Goal: Communication & Community: Answer question/provide support

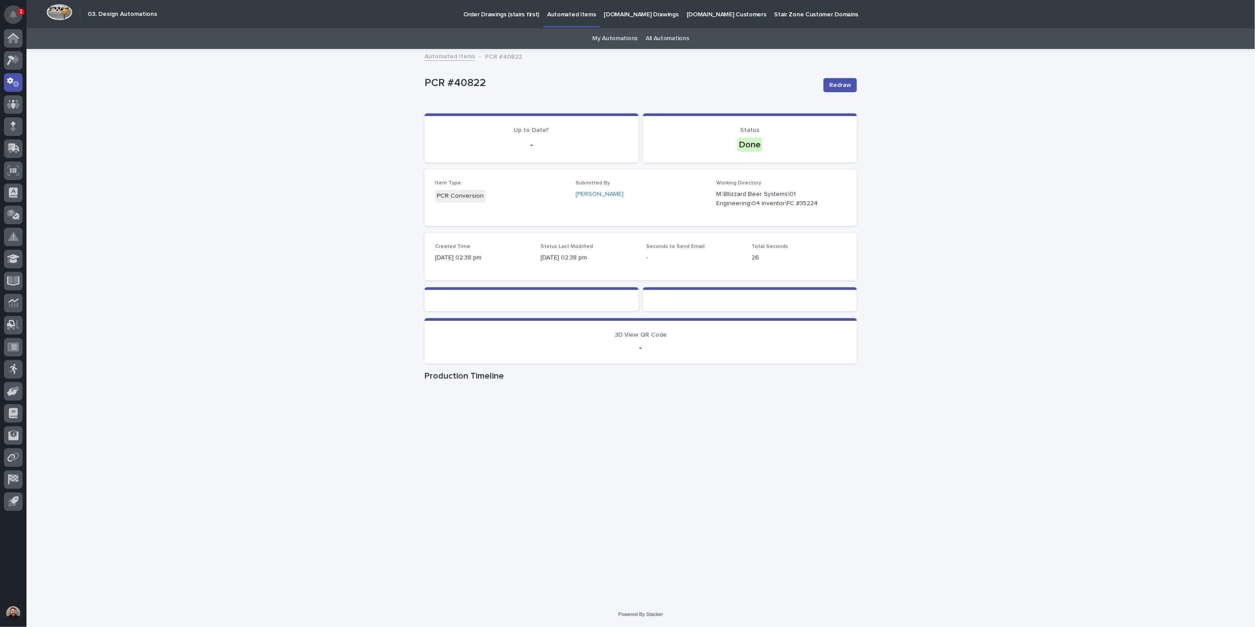
click at [14, 17] on icon "Notifications" at bounding box center [13, 15] width 7 height 8
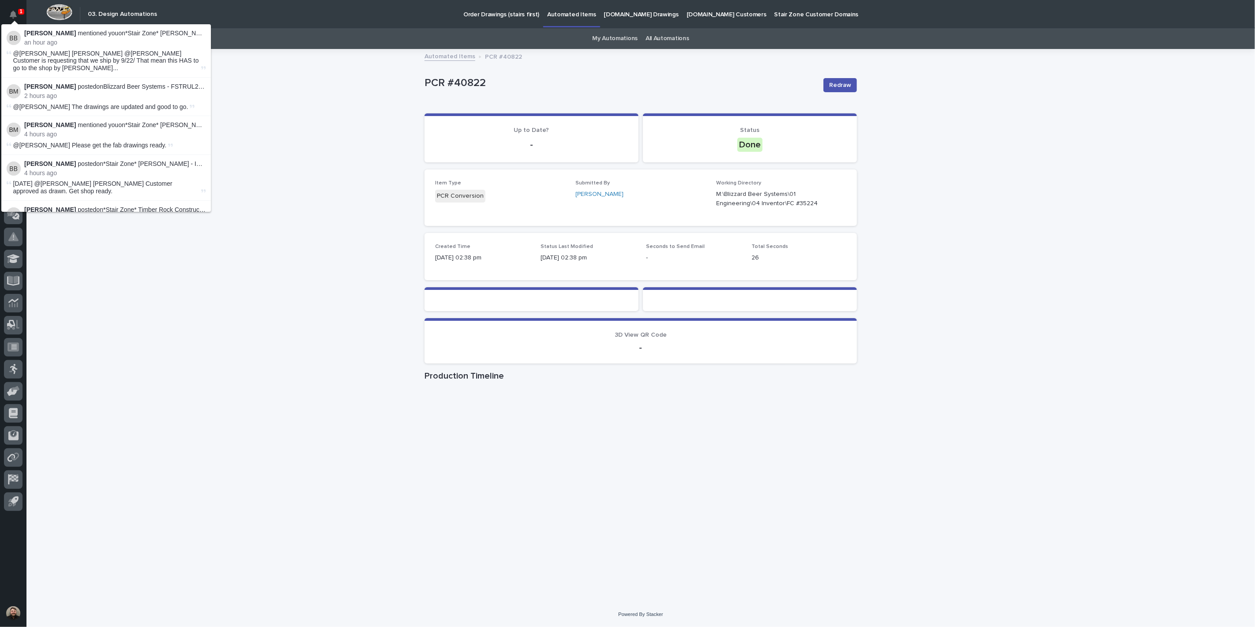
scroll to position [147, 0]
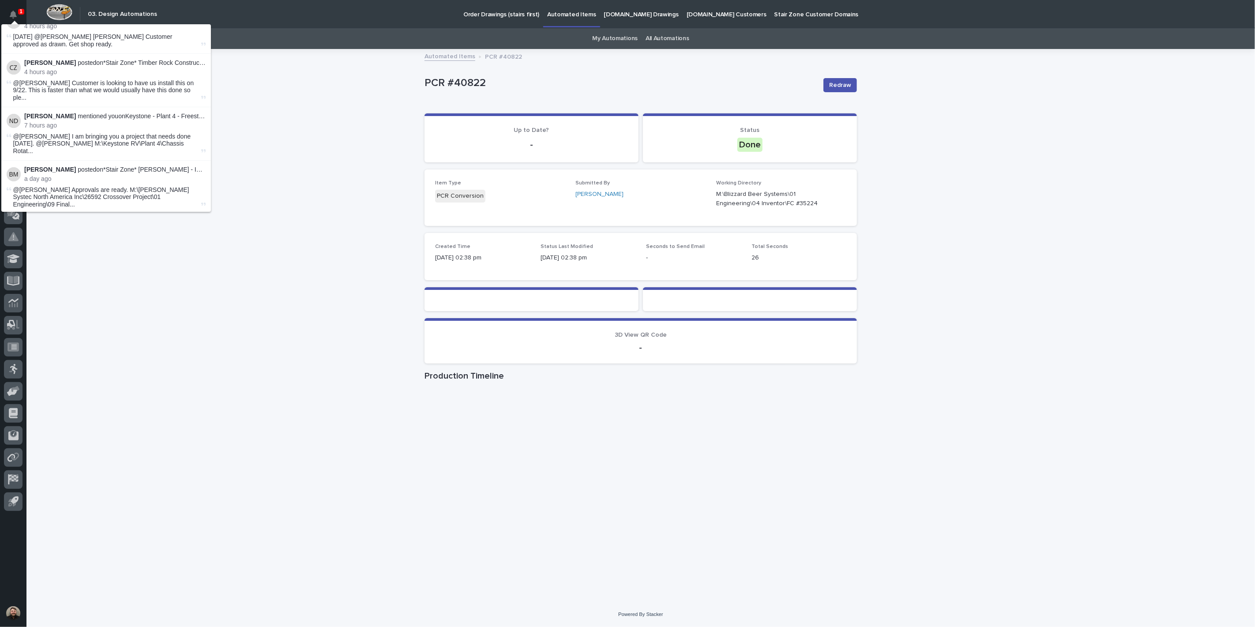
click at [140, 113] on p "Noah Diaz mentioned you on Keystone - Plant 4 - Freestanding Monorail Structure…" at bounding box center [114, 117] width 181 height 8
click at [292, 160] on div "Loading... Saving… Loading... Saving… PCR #40822 Redraw PCR #40822 Redraw Sorry…" at bounding box center [640, 326] width 1229 height 552
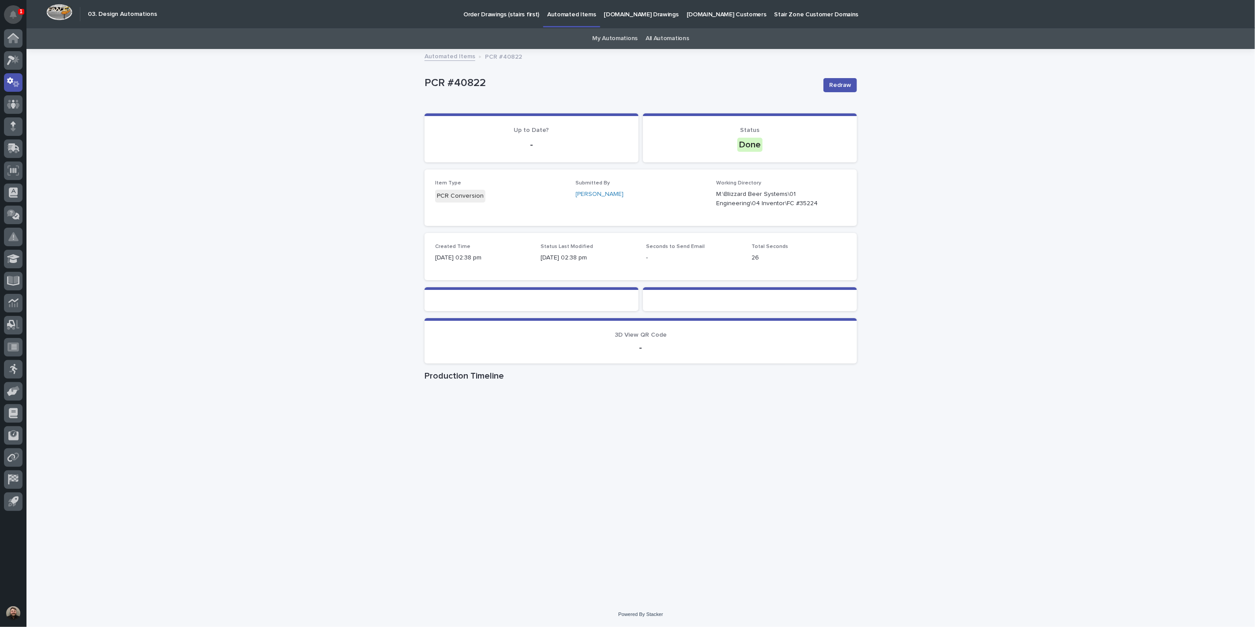
click at [12, 9] on button "Notifications" at bounding box center [13, 14] width 19 height 19
click at [226, 85] on div "Loading... Saving… Loading... Saving… PCR #40822 Redraw PCR #40822 Redraw Sorry…" at bounding box center [640, 326] width 1229 height 552
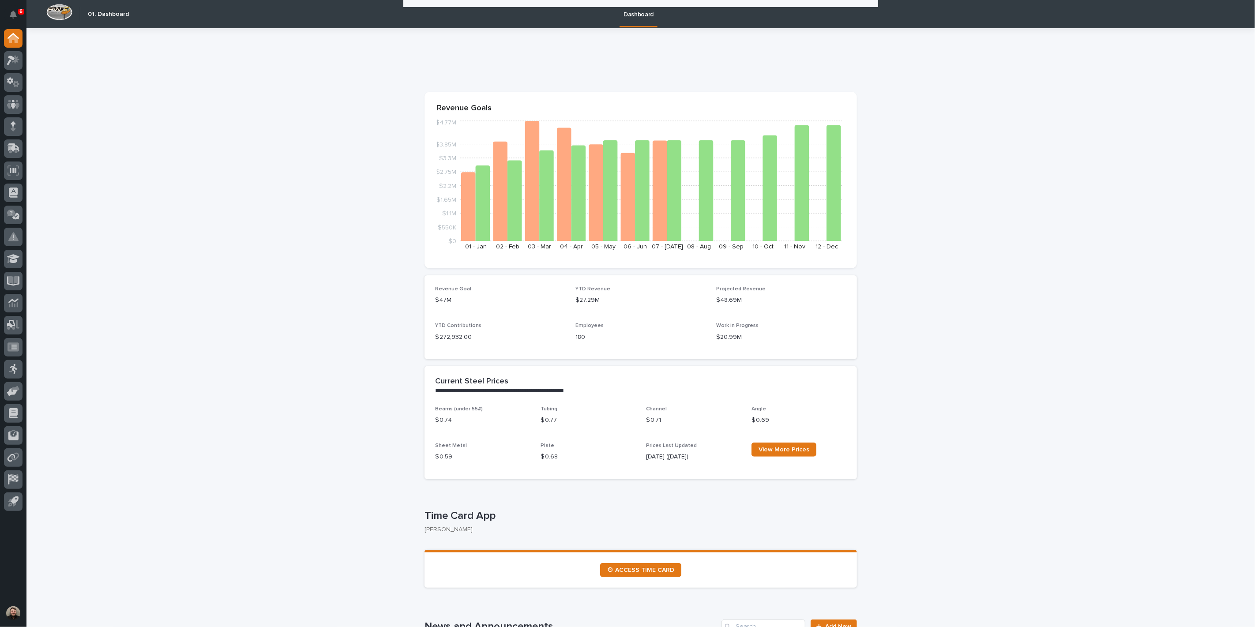
click at [18, 11] on div "6" at bounding box center [21, 12] width 6 height 6
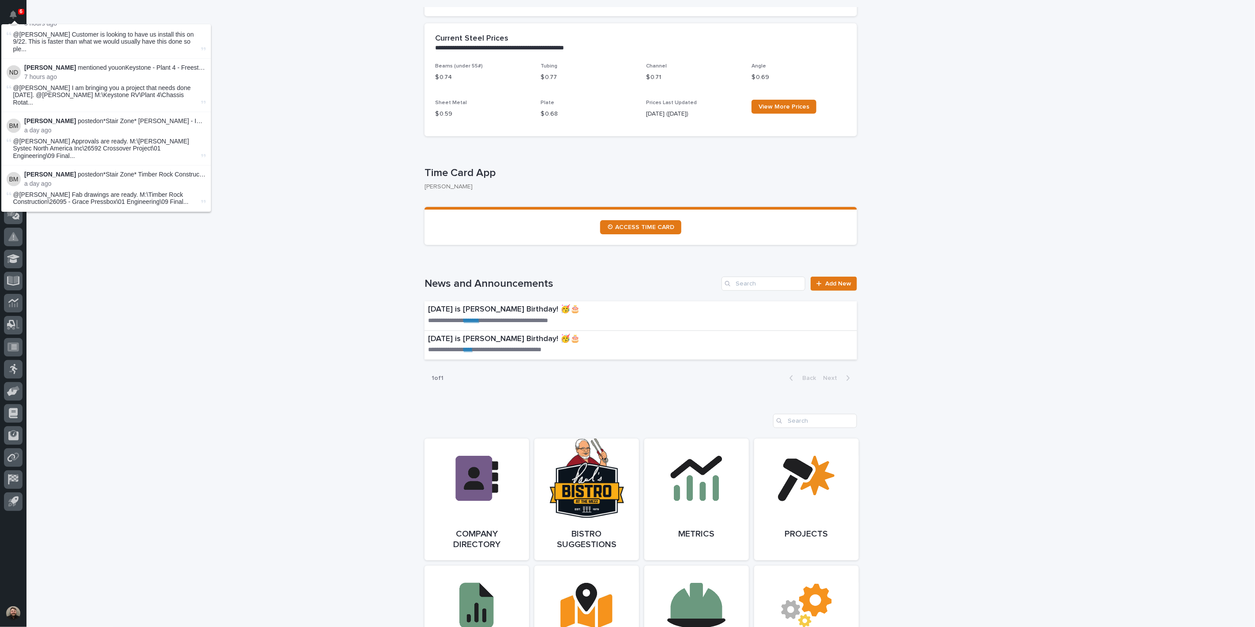
scroll to position [196, 0]
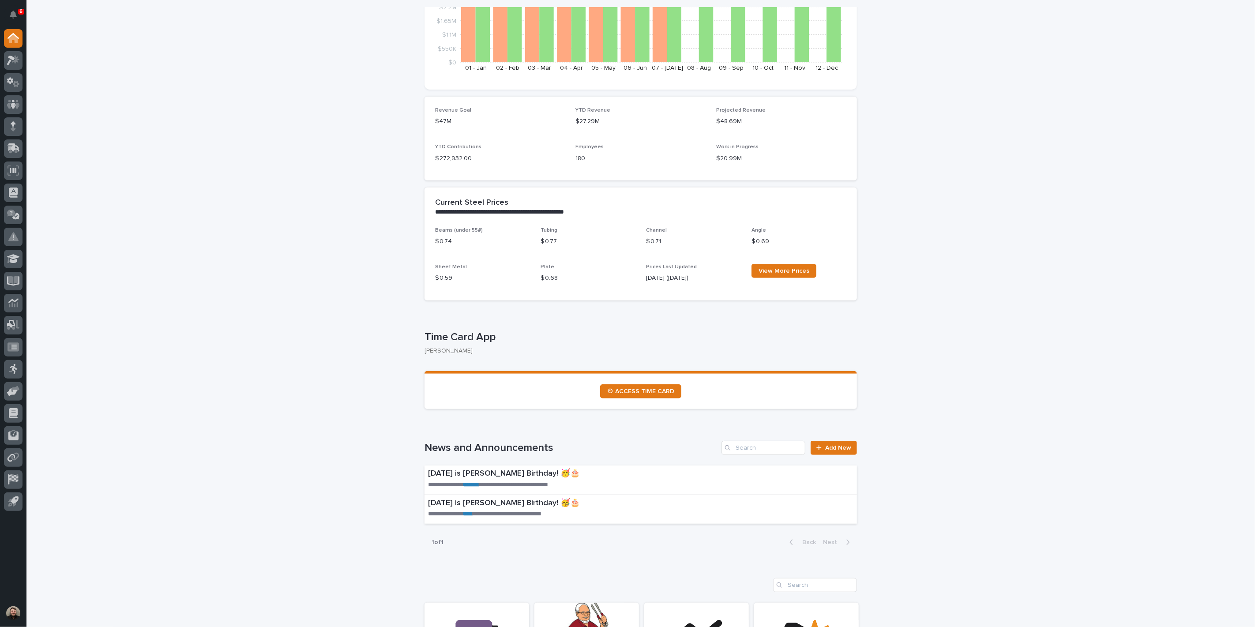
scroll to position [0, 0]
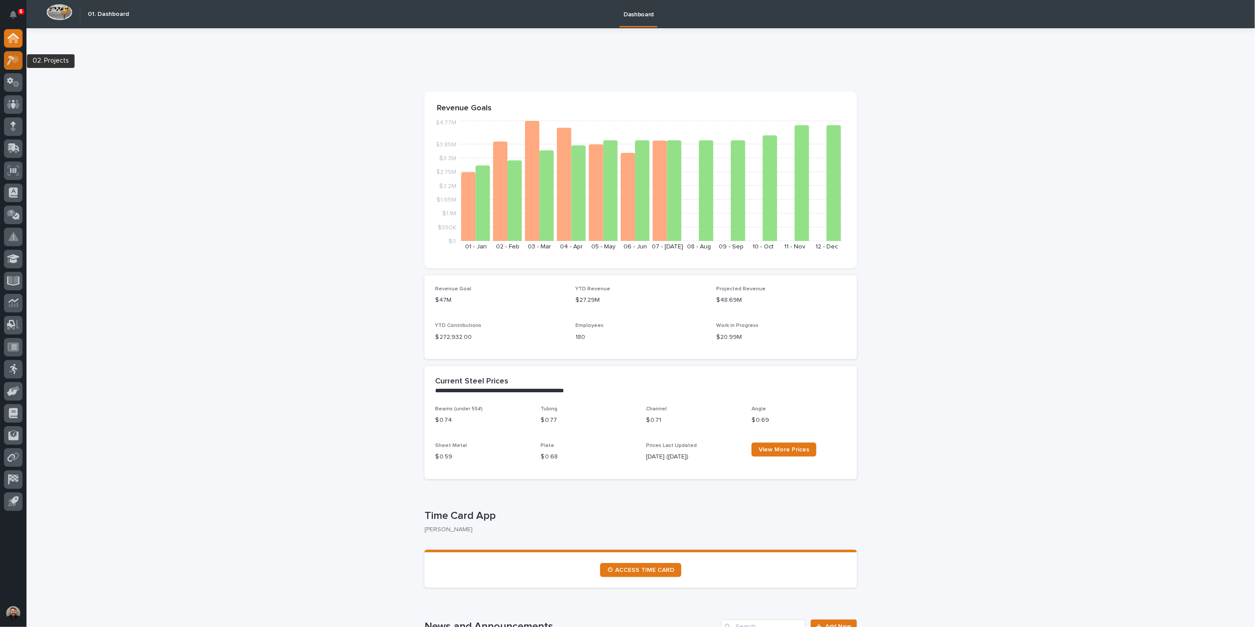
click at [11, 60] on icon at bounding box center [13, 60] width 13 height 10
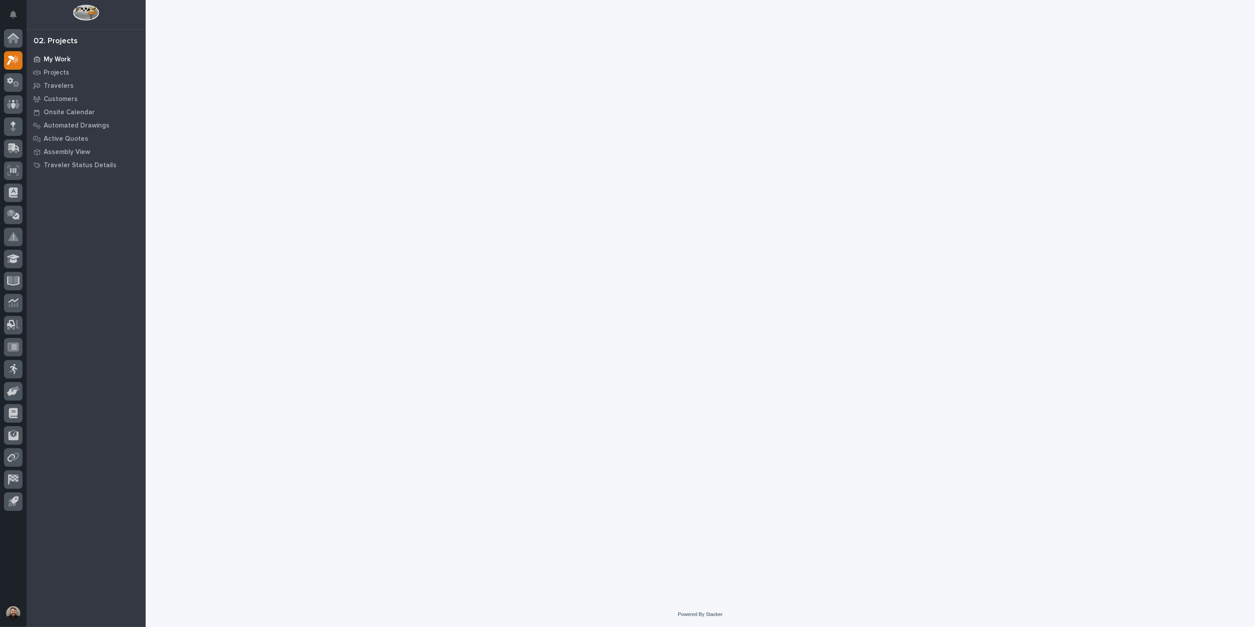
click at [69, 60] on div "My Work" at bounding box center [86, 59] width 115 height 12
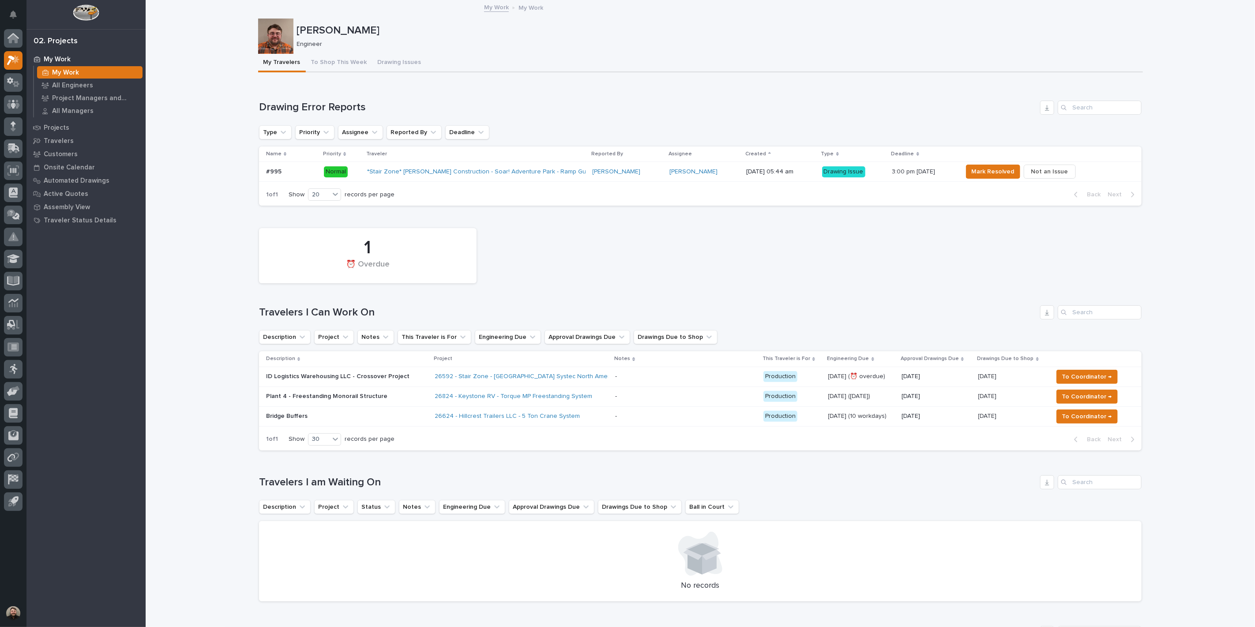
click at [359, 394] on p "Plant 4 - Freestanding Monorail Structure" at bounding box center [343, 397] width 154 height 8
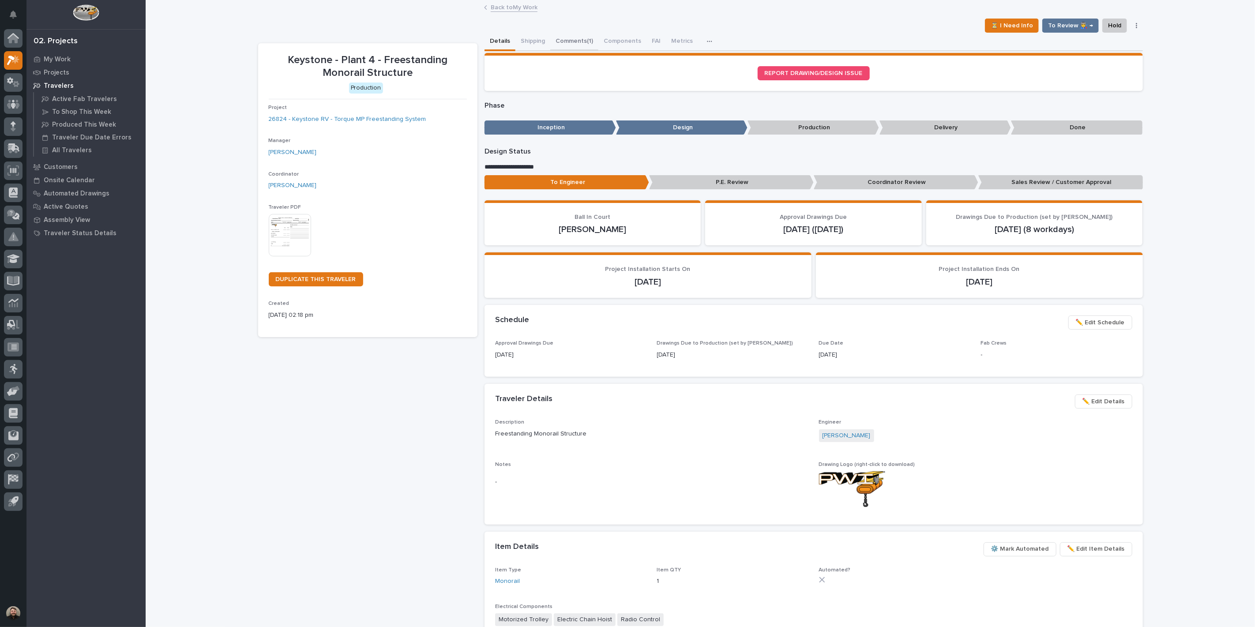
click at [568, 45] on button "Comments (1)" at bounding box center [574, 42] width 48 height 19
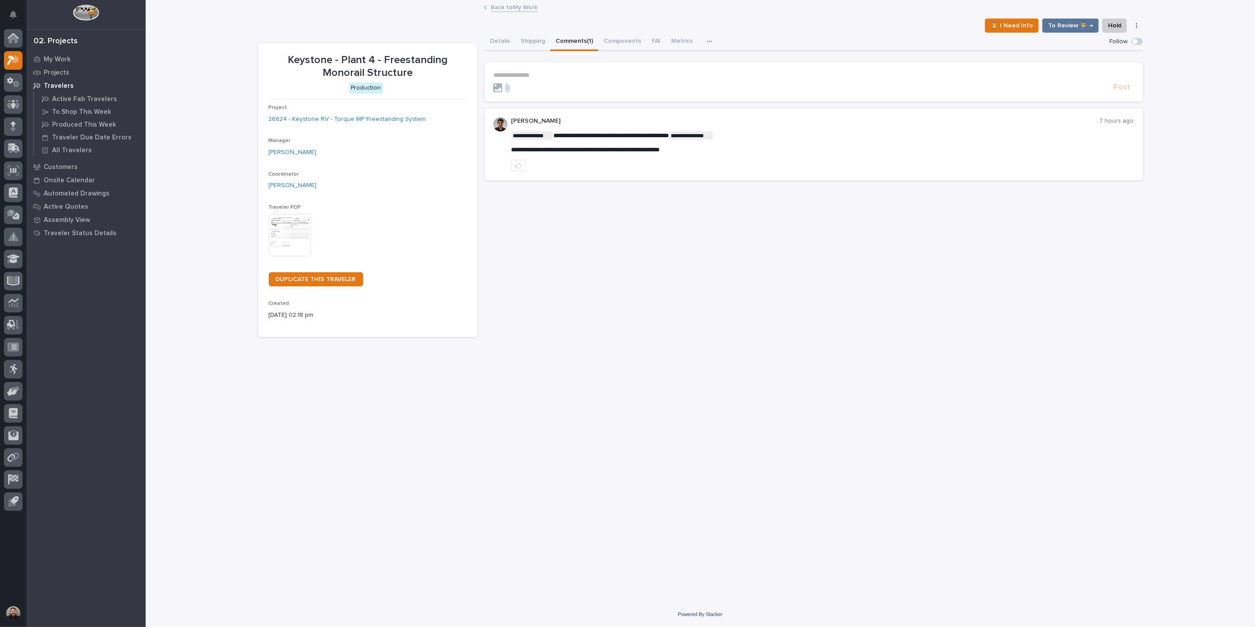
click at [549, 77] on p "**********" at bounding box center [813, 75] width 641 height 8
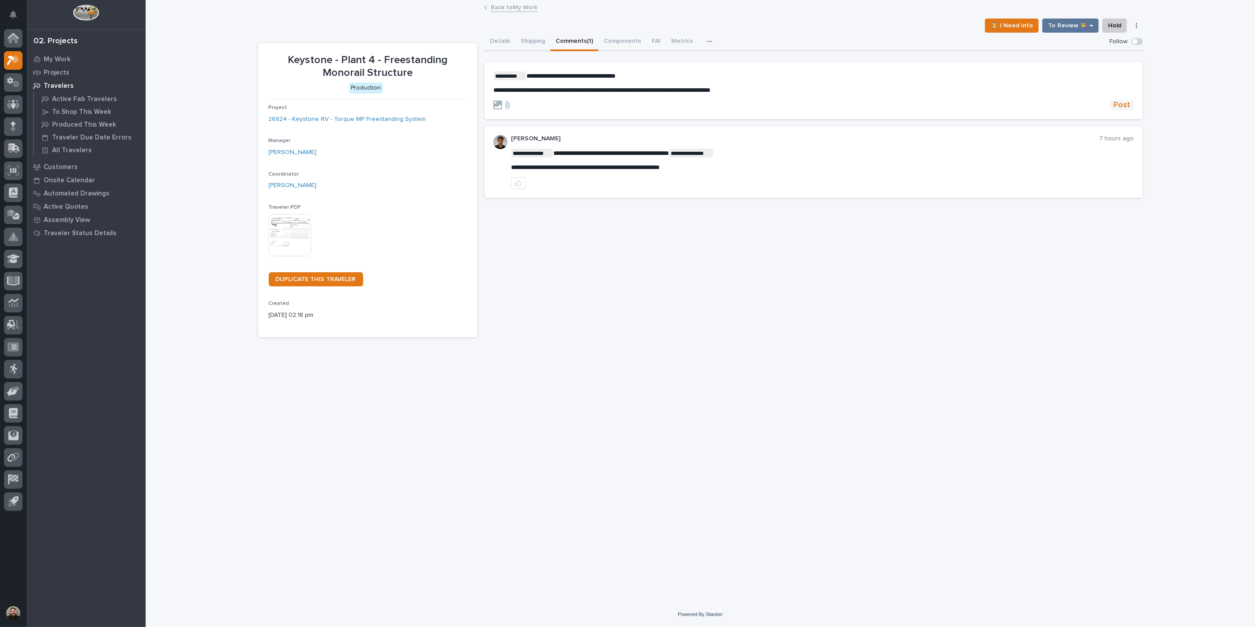
click at [1113, 104] on button "Post" at bounding box center [1122, 105] width 24 height 10
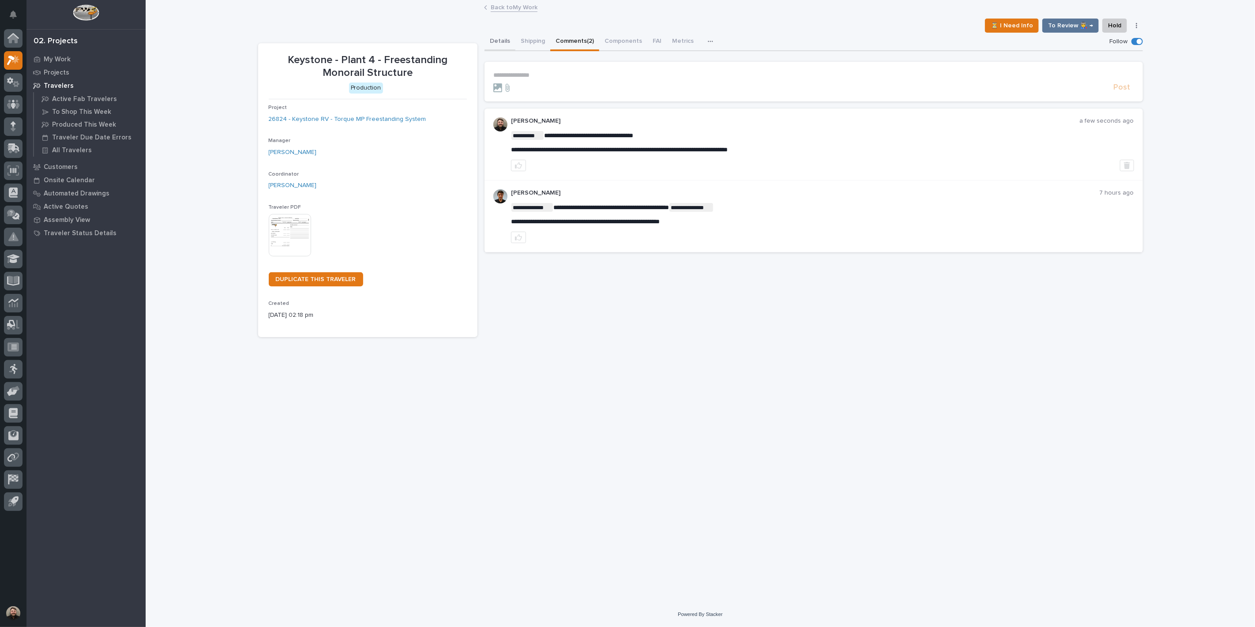
click at [504, 44] on button "Details" at bounding box center [500, 42] width 31 height 19
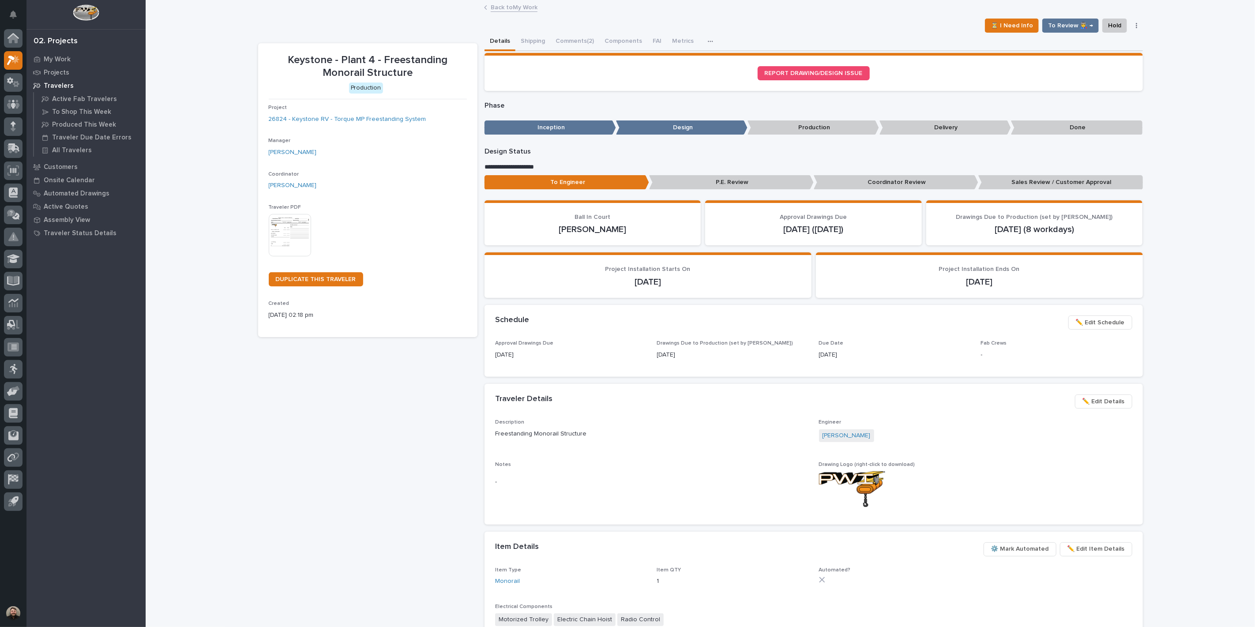
click at [58, 82] on p "Travelers" at bounding box center [59, 86] width 30 height 8
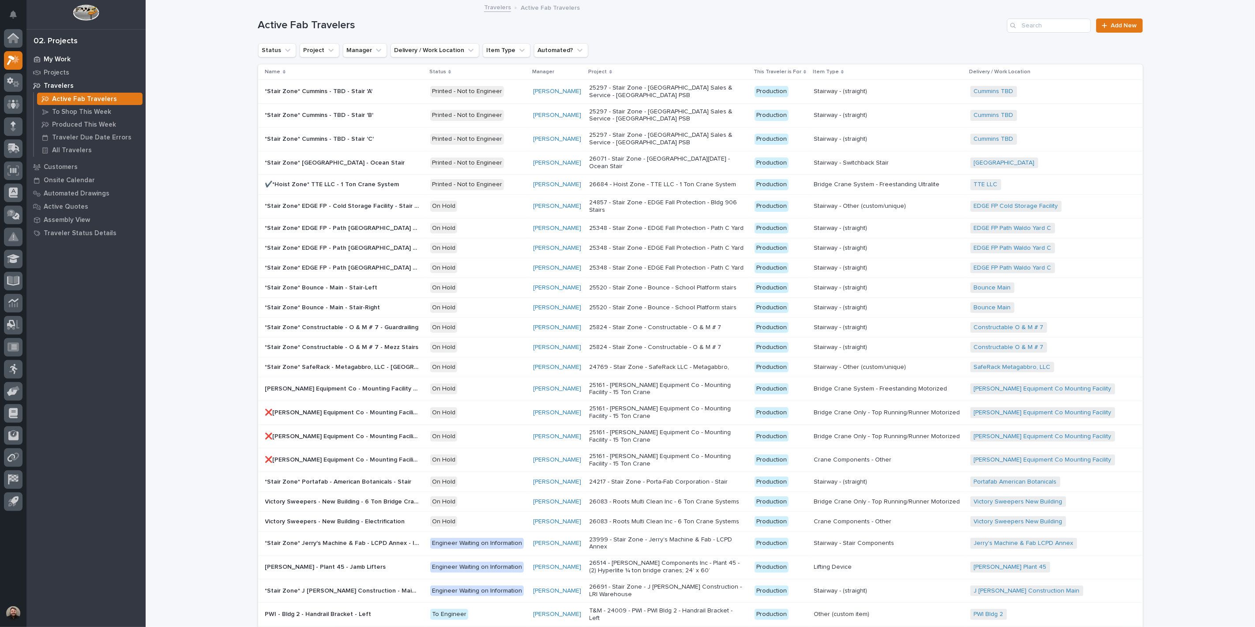
click at [55, 58] on p "My Work" at bounding box center [57, 60] width 27 height 8
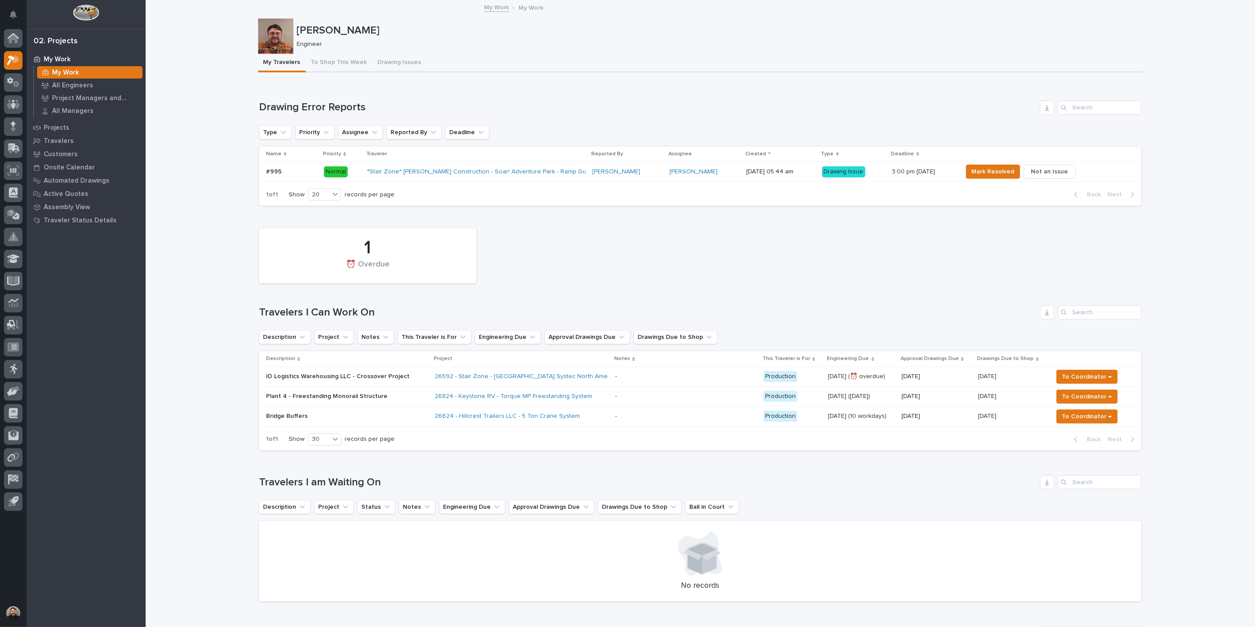
click at [874, 316] on h1 "Travelers I Can Work On" at bounding box center [648, 312] width 778 height 13
click at [1001, 173] on span "Mark Resolved" at bounding box center [993, 171] width 43 height 11
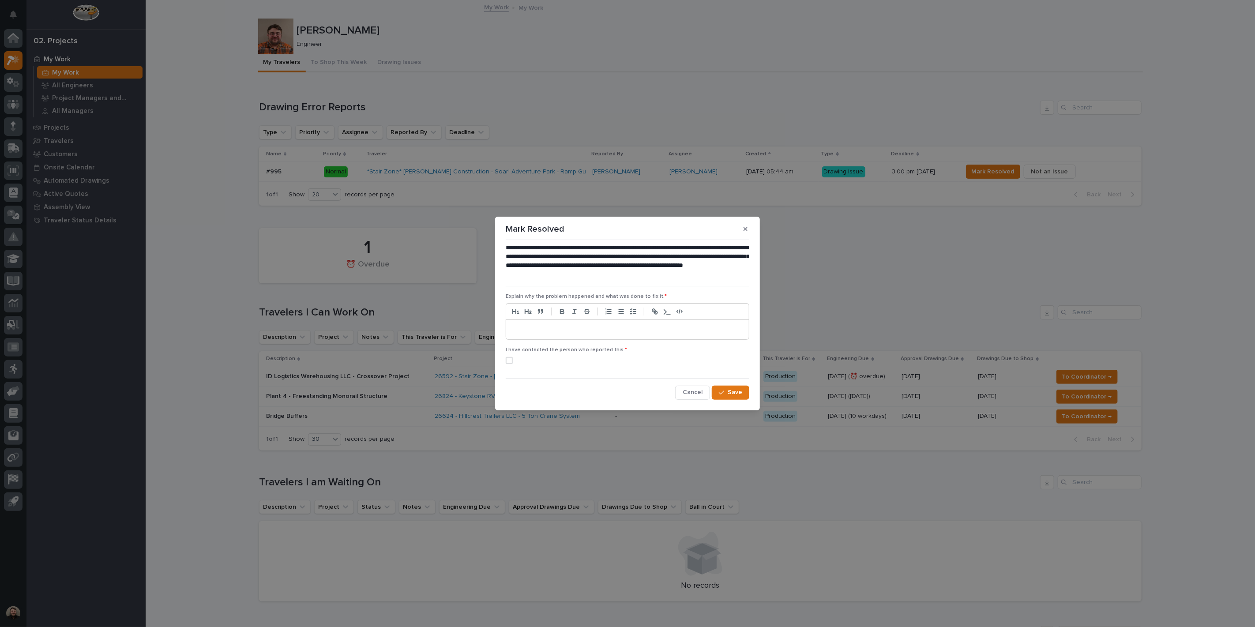
click at [632, 324] on div at bounding box center [627, 329] width 243 height 19
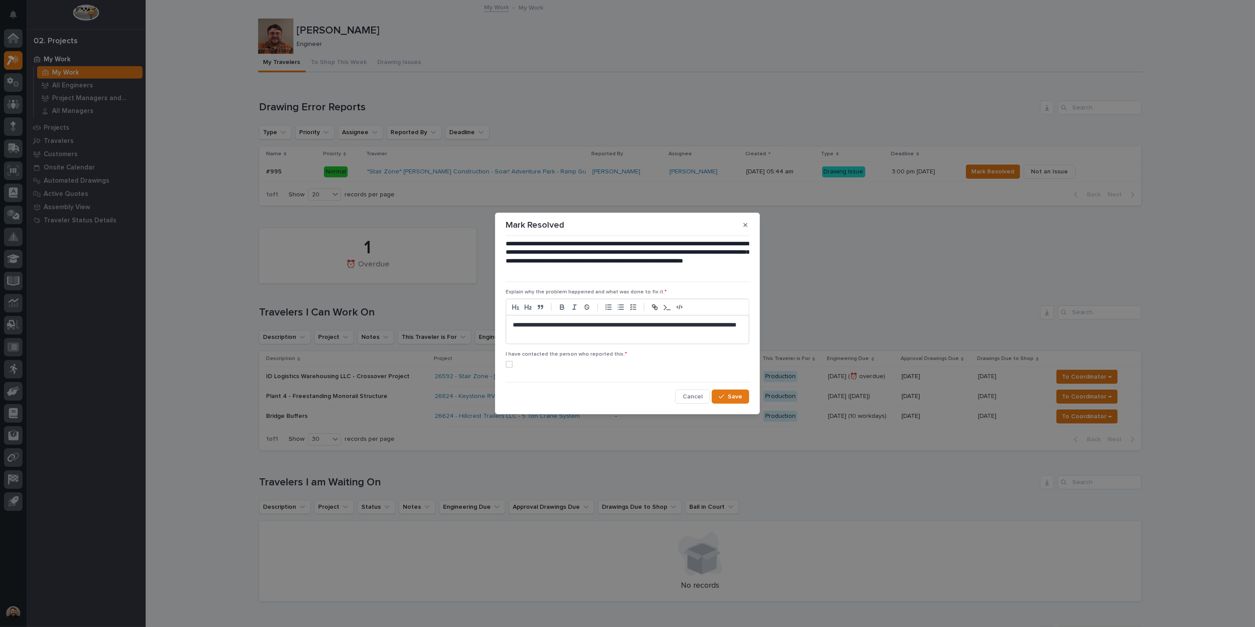
click at [509, 367] on span at bounding box center [509, 364] width 7 height 7
click at [729, 402] on button "Save" at bounding box center [731, 397] width 38 height 14
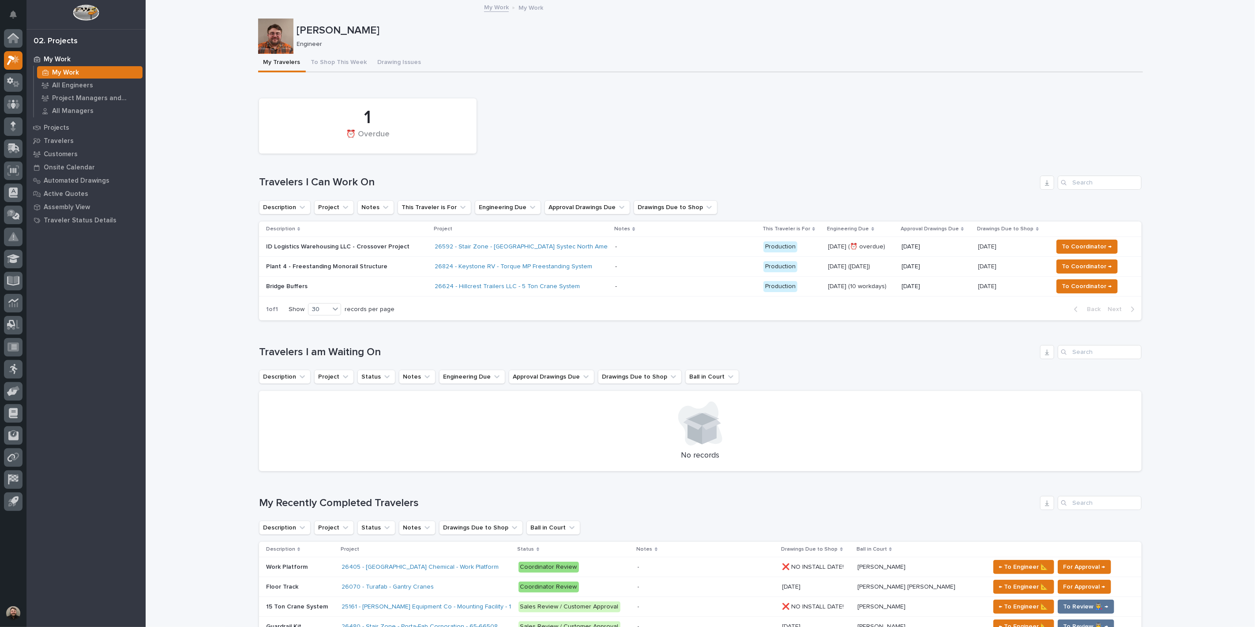
click at [109, 73] on div "My Work" at bounding box center [89, 72] width 105 height 12
click at [10, 12] on icon "Notifications" at bounding box center [13, 15] width 7 height 8
click at [15, 6] on button "Notifications" at bounding box center [13, 14] width 19 height 19
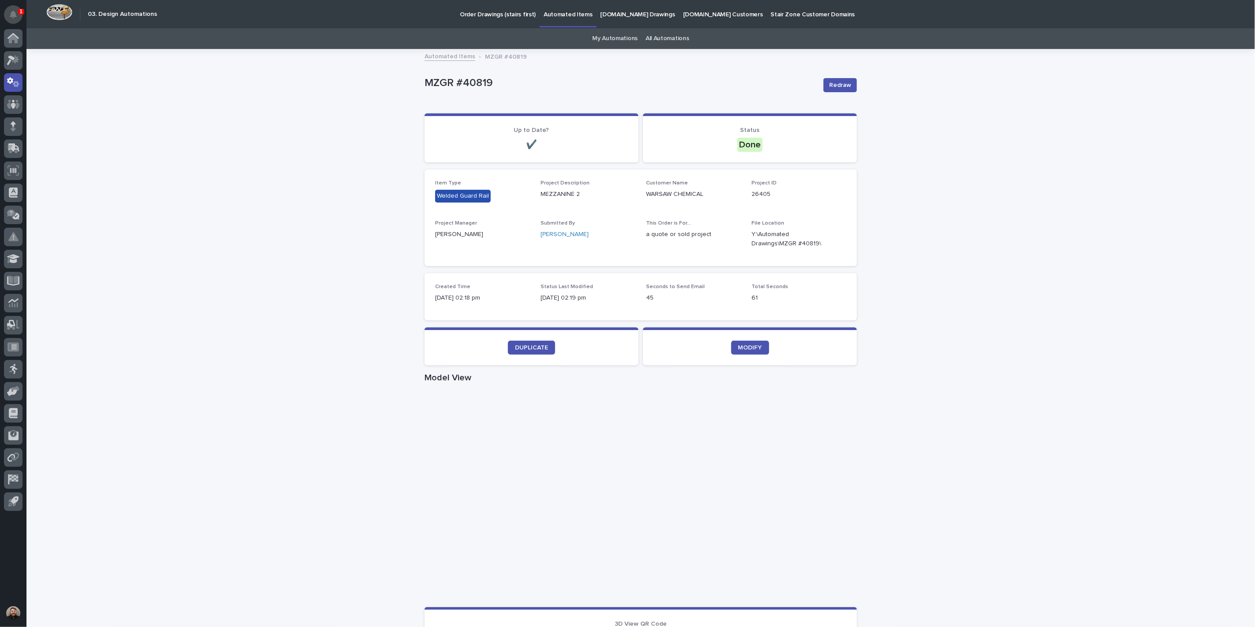
click at [10, 11] on icon "Notifications" at bounding box center [13, 15] width 7 height 8
click at [287, 81] on div "Loading... Saving… Loading... Saving… MZGR #40819 Redraw MZGR #40819 Redraw Sor…" at bounding box center [640, 511] width 1229 height 922
click at [14, 34] on icon at bounding box center [13, 38] width 9 height 9
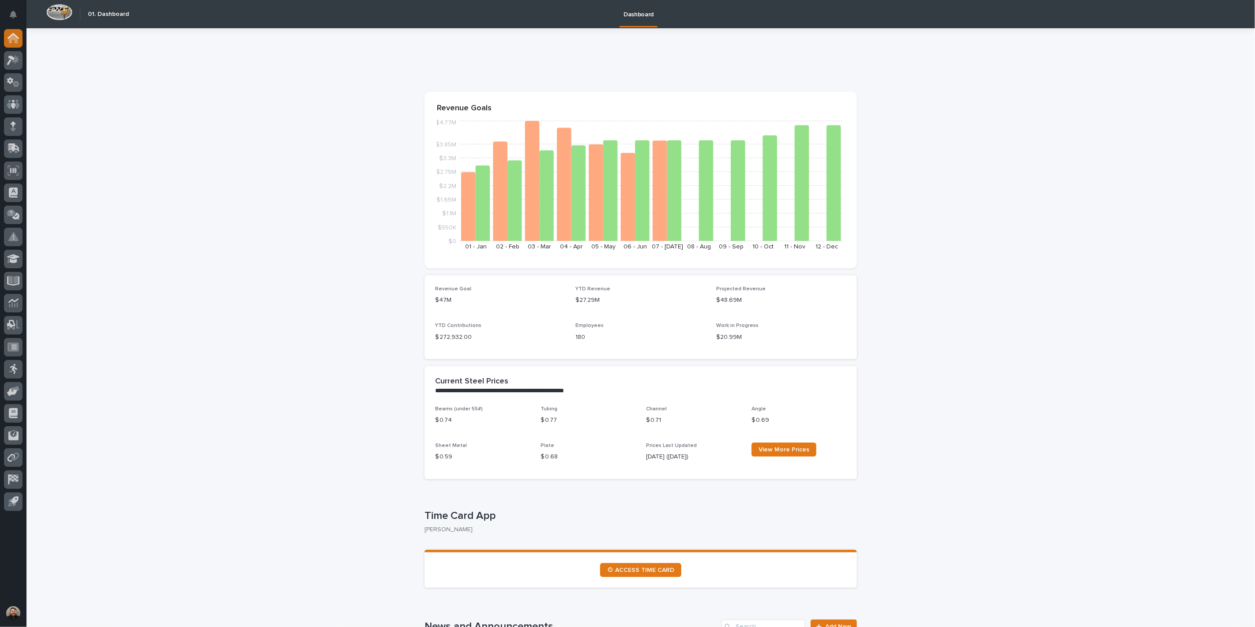
drag, startPoint x: 11, startPoint y: 21, endPoint x: 12, endPoint y: 36, distance: 15.0
click at [11, 21] on button "Notifications" at bounding box center [13, 14] width 19 height 19
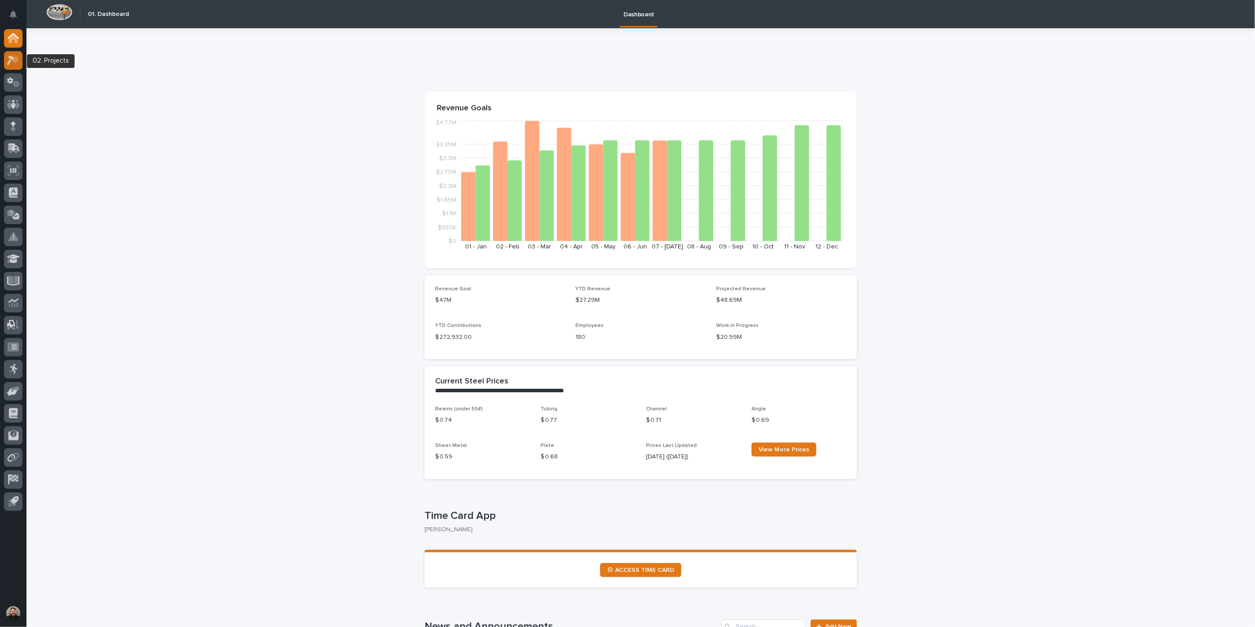
click at [17, 54] on div at bounding box center [13, 60] width 19 height 19
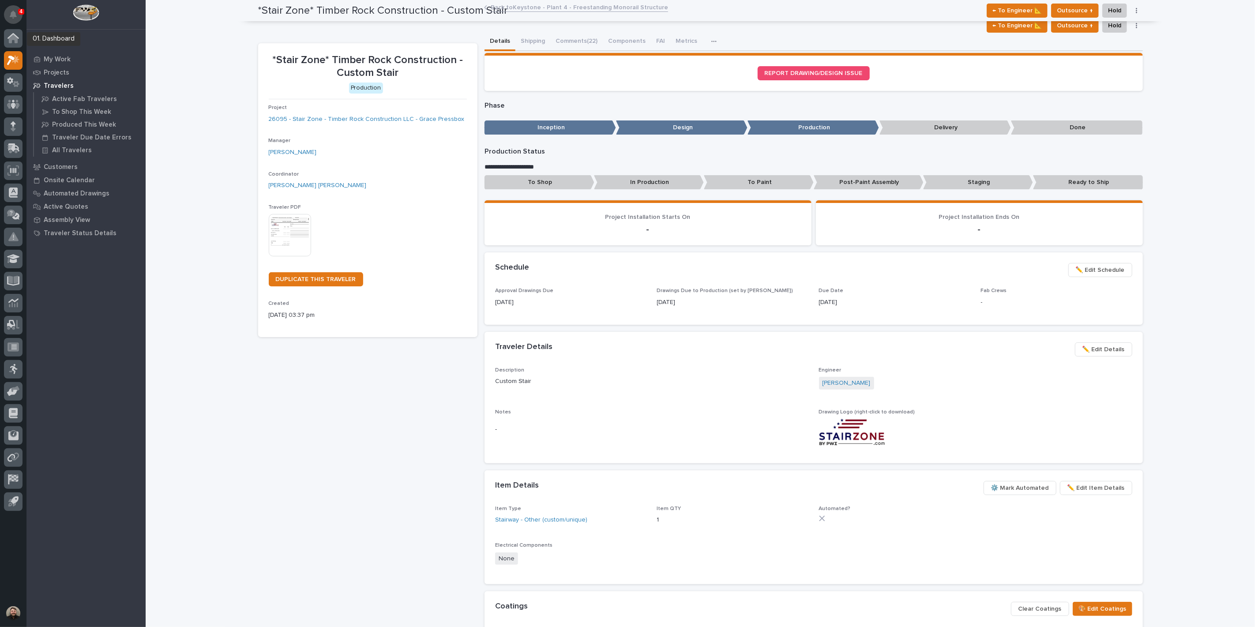
scroll to position [169, 0]
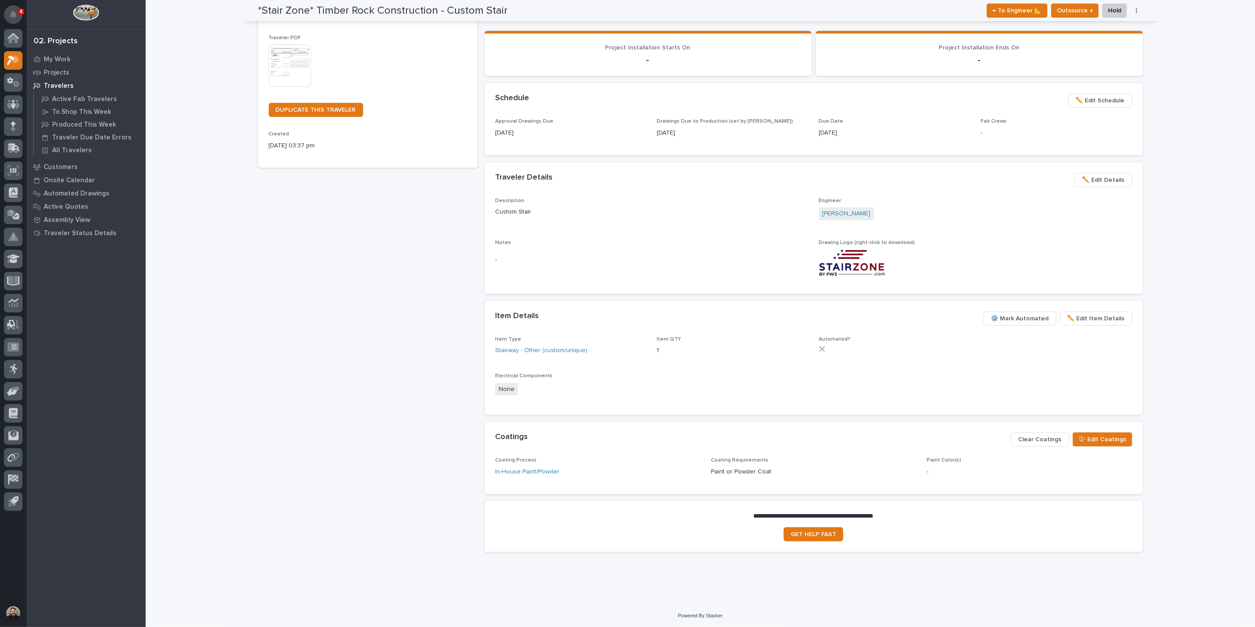
click at [15, 9] on button "Notifications" at bounding box center [13, 14] width 19 height 19
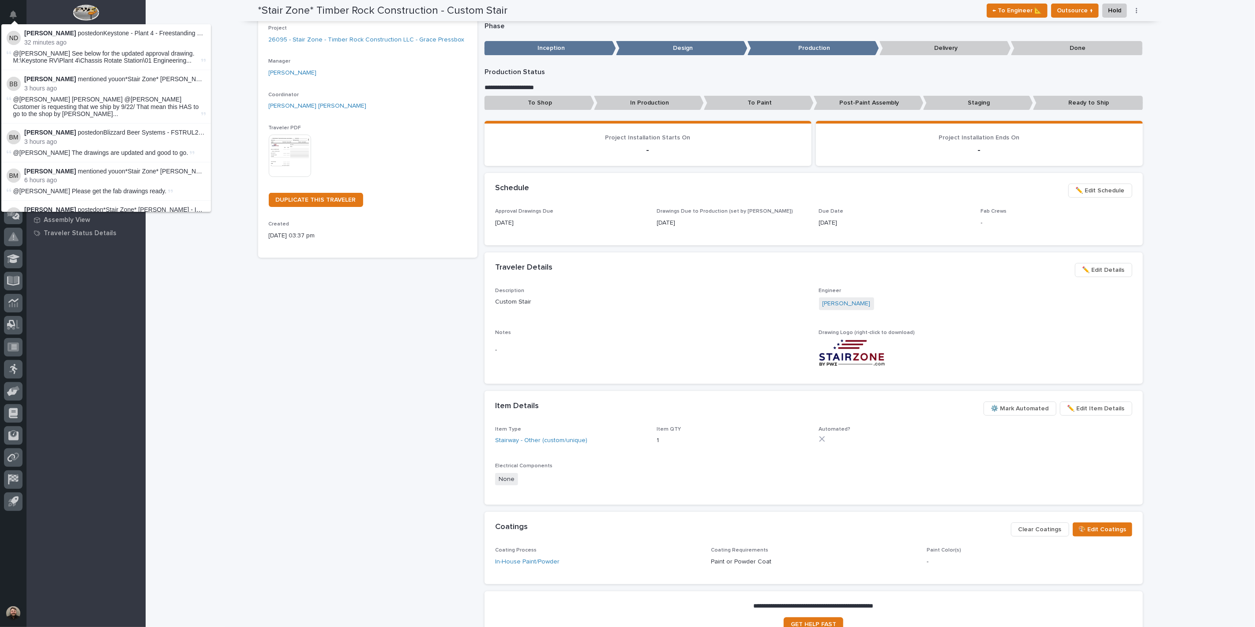
scroll to position [71, 0]
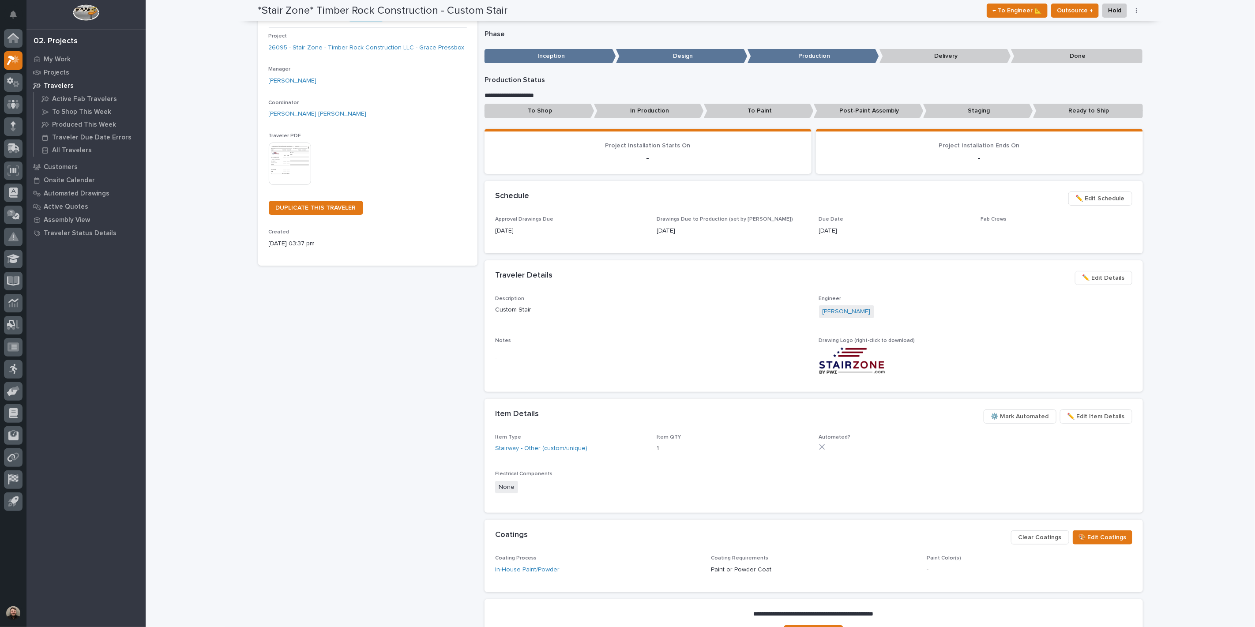
click at [231, 49] on div "Loading... Saving… Loading... Saving… *Stair Zone* Timber Rock Construction - C…" at bounding box center [701, 315] width 1110 height 772
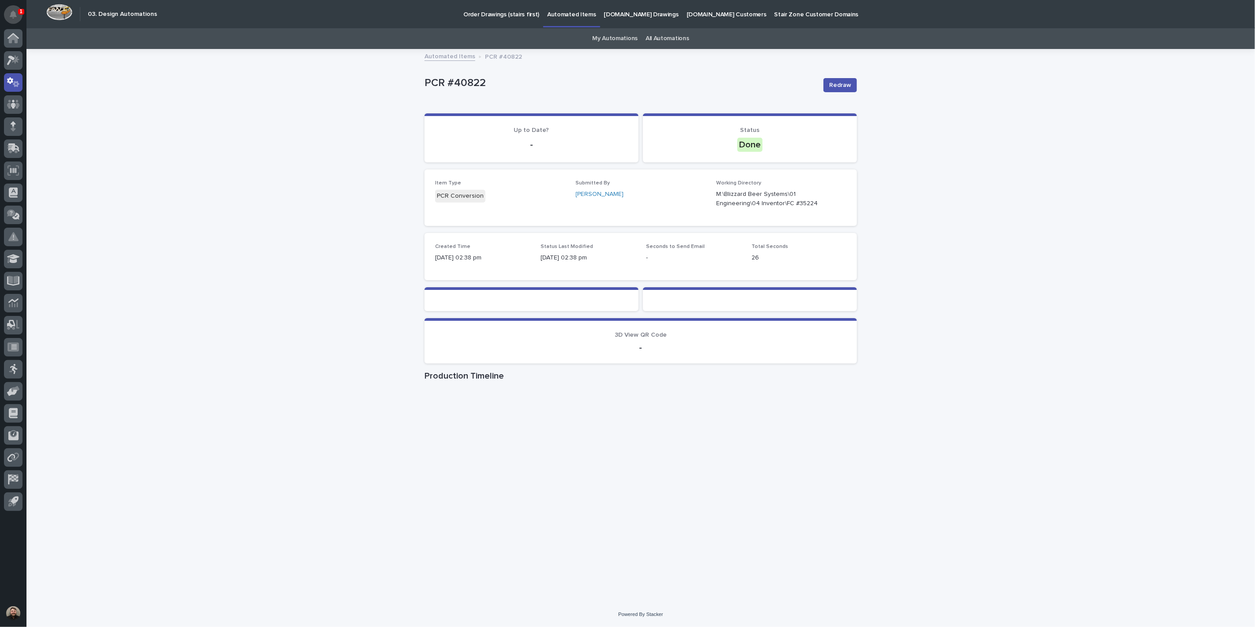
click at [16, 13] on icon "Notifications" at bounding box center [13, 15] width 7 height 8
click at [278, 90] on div "Loading... Saving… Loading... Saving… PCR #40822 Redraw PCR #40822 Redraw Sorry…" at bounding box center [640, 326] width 1229 height 552
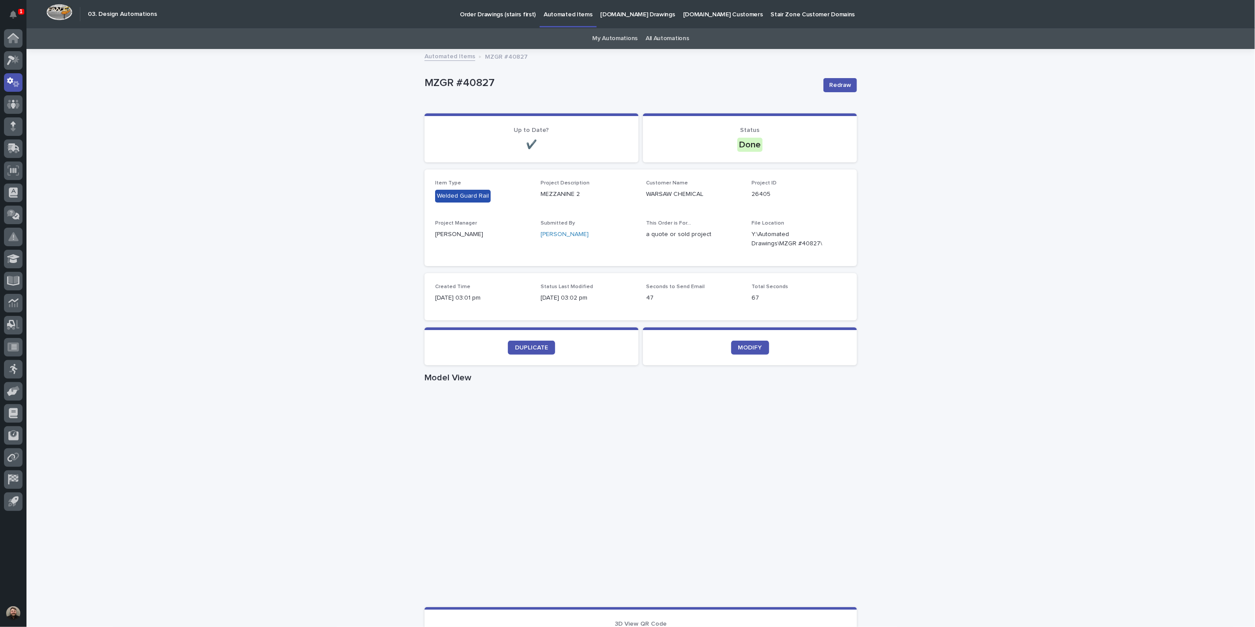
click at [23, 15] on div "1 My Settings Log Out" at bounding box center [13, 313] width 26 height 627
click at [15, 18] on icon "Notifications" at bounding box center [13, 15] width 7 height 8
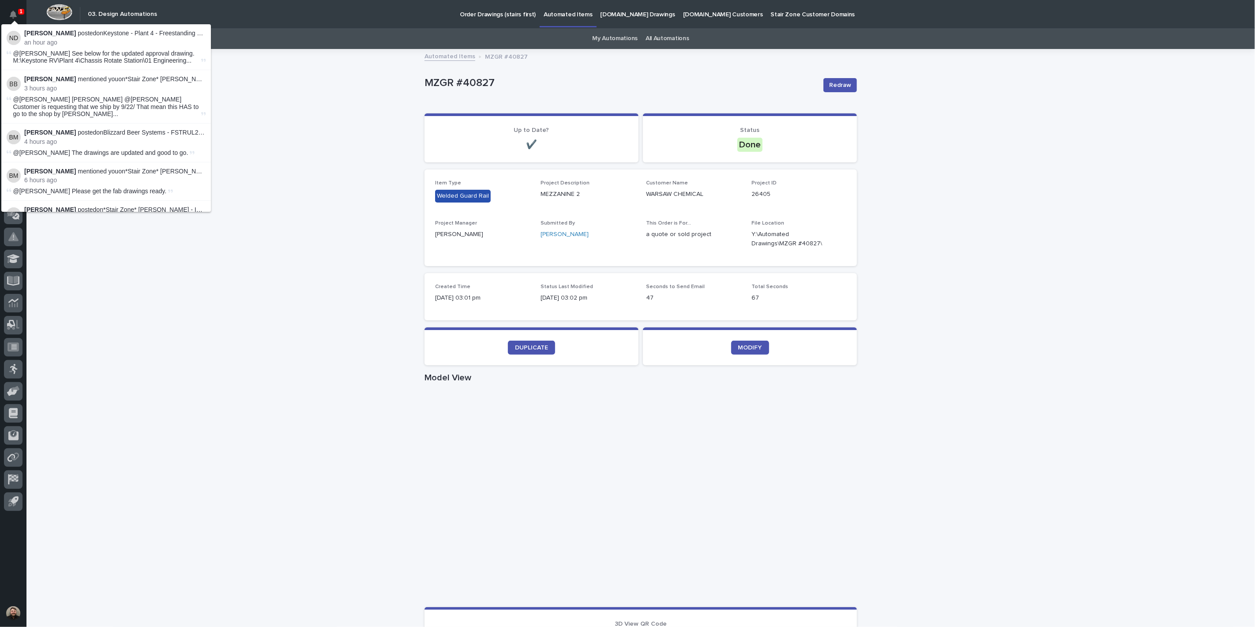
click at [271, 81] on div "Loading... Saving… Loading... Saving… MZGR #40827 Redraw MZGR #40827 Redraw Sor…" at bounding box center [640, 511] width 1229 height 922
